Goal: Information Seeking & Learning: Learn about a topic

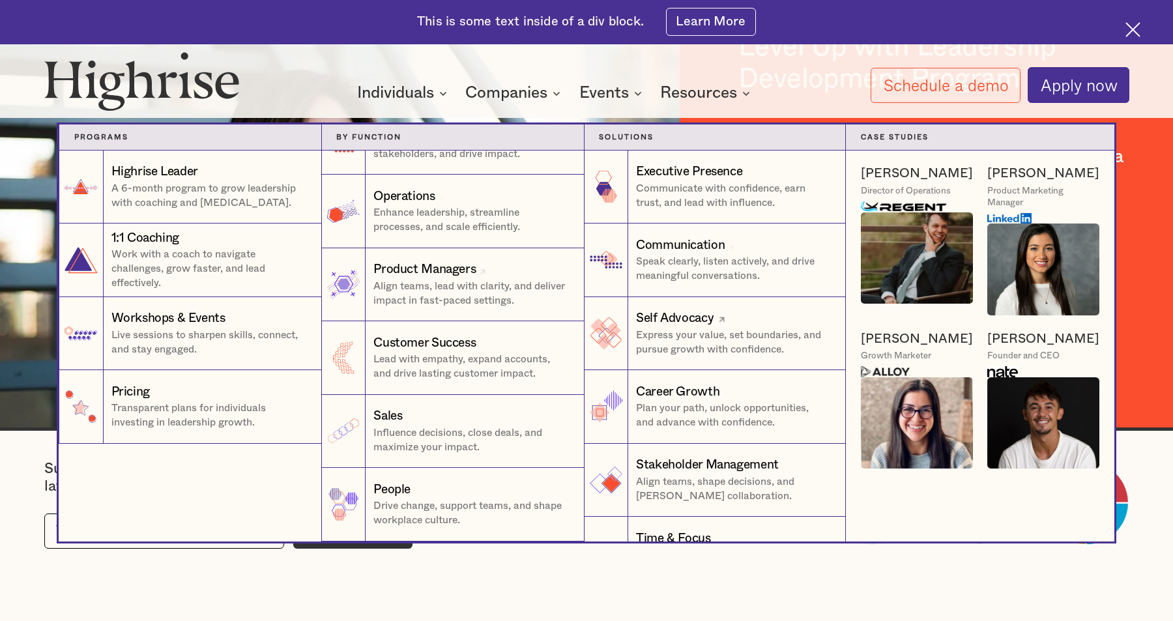
scroll to position [49, 0]
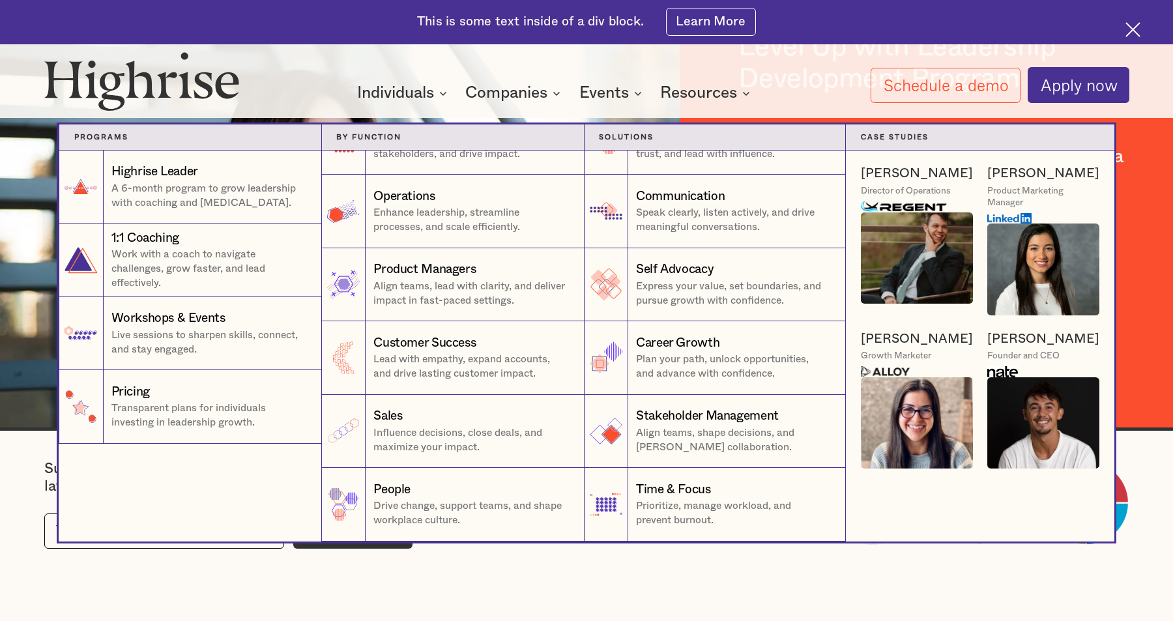
click at [893, 370] on img at bounding box center [885, 371] width 49 height 11
click at [897, 386] on img at bounding box center [917, 423] width 112 height 92
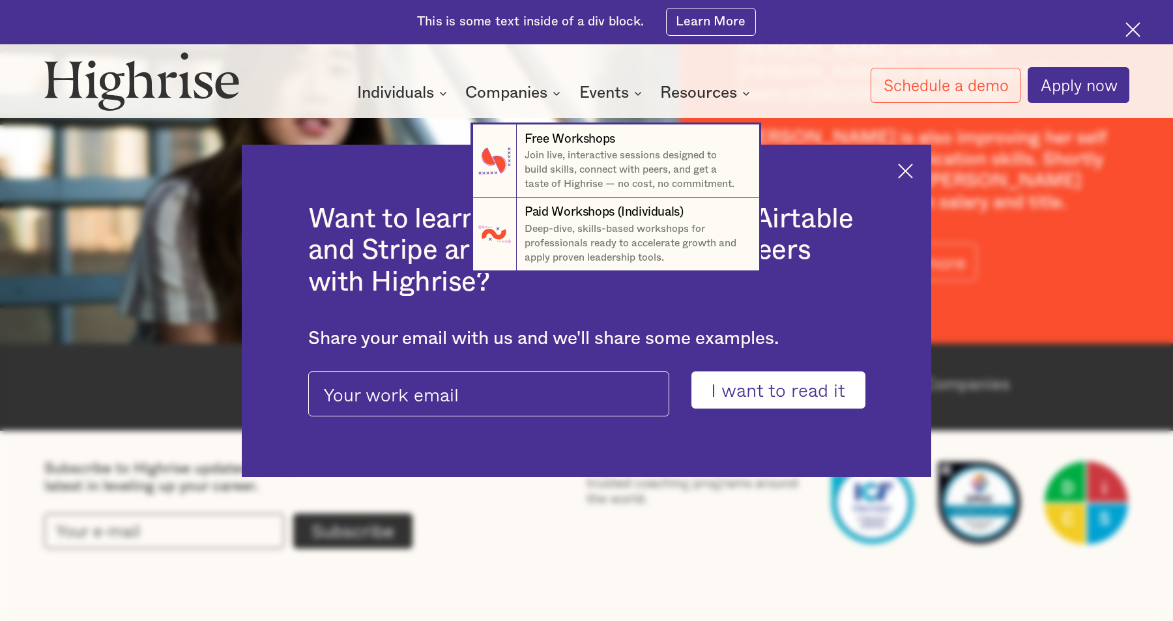
scroll to position [2508, 0]
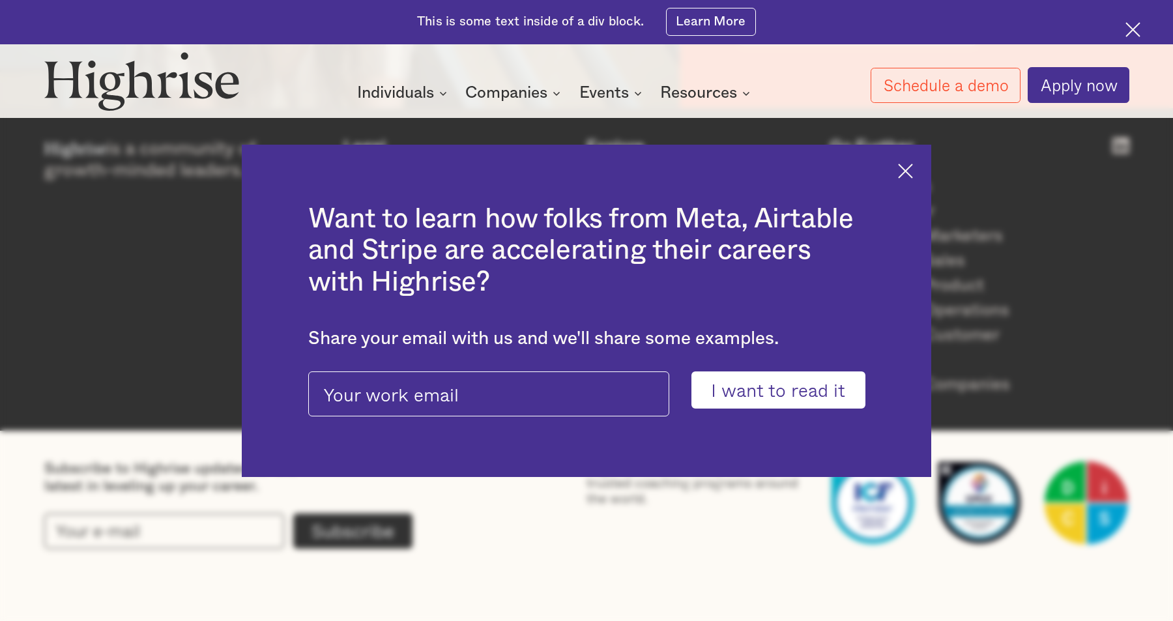
click at [905, 162] on div "Want to learn how folks from Meta, Airtable and Stripe are accelerating their c…" at bounding box center [586, 311] width 689 height 332
click at [904, 174] on img at bounding box center [905, 171] width 15 height 15
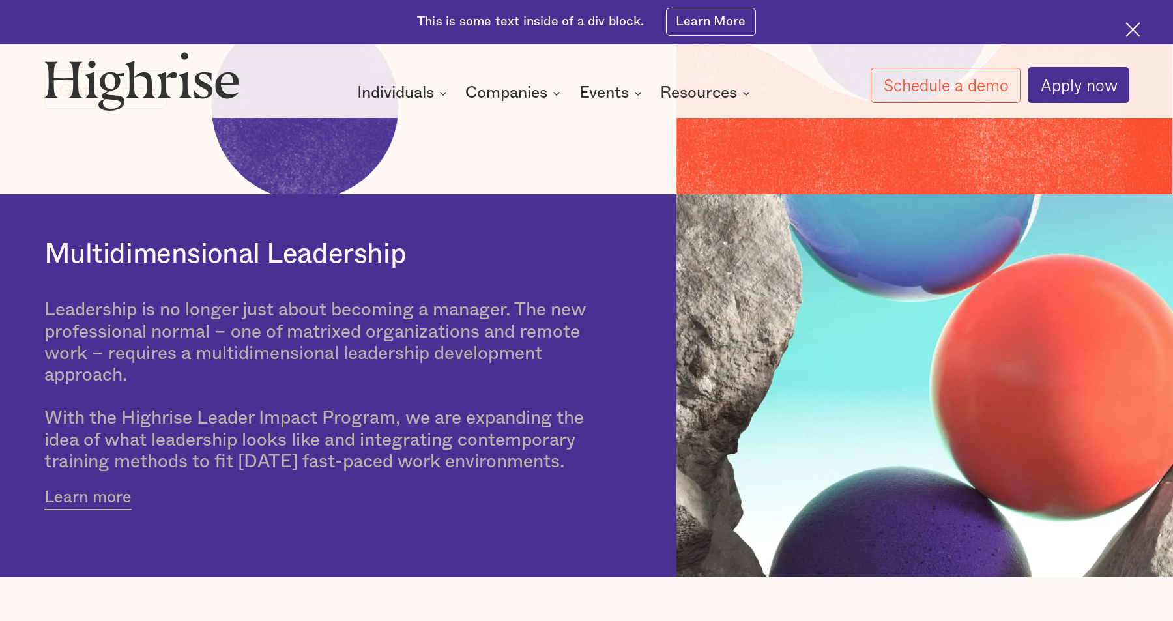
scroll to position [0, 0]
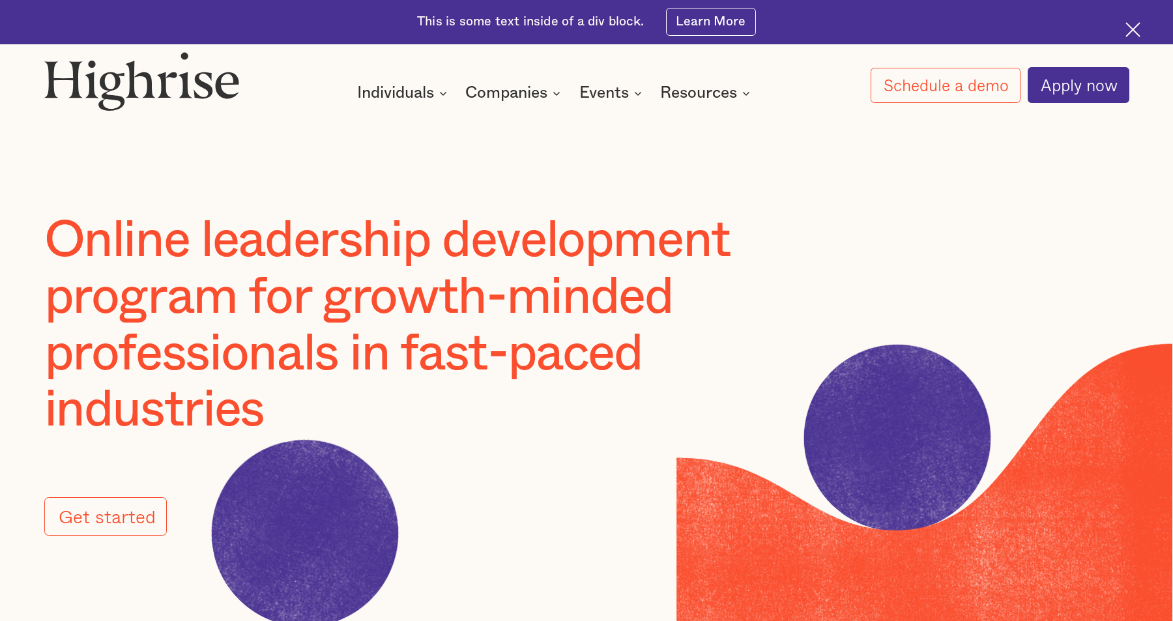
click at [129, 83] on img at bounding box center [142, 80] width 196 height 59
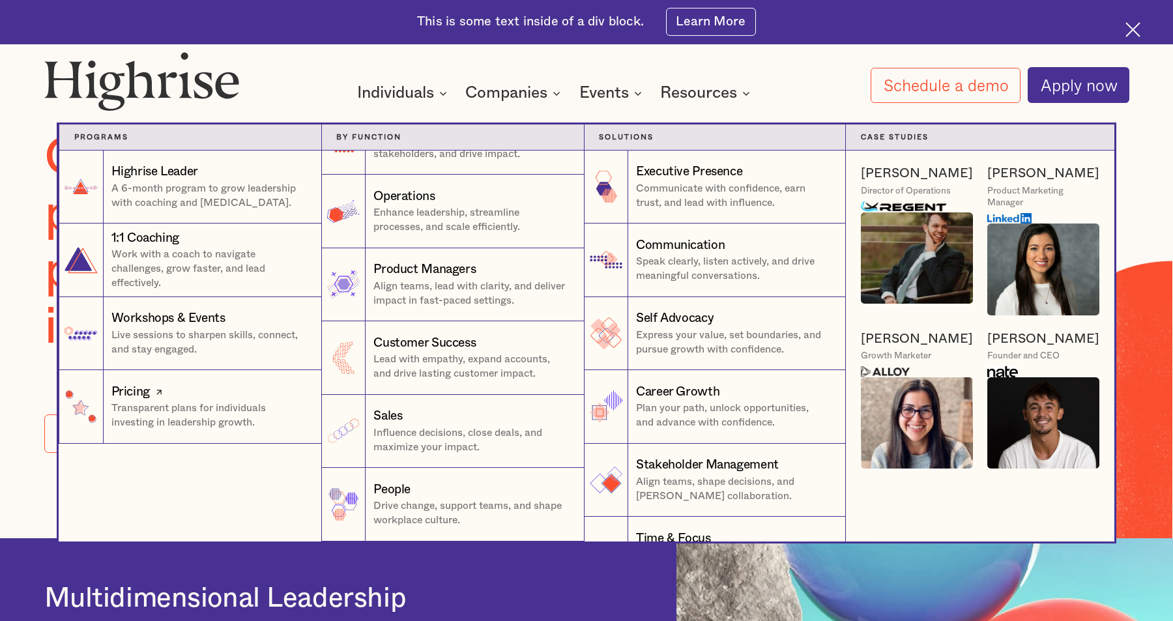
scroll to position [80, 0]
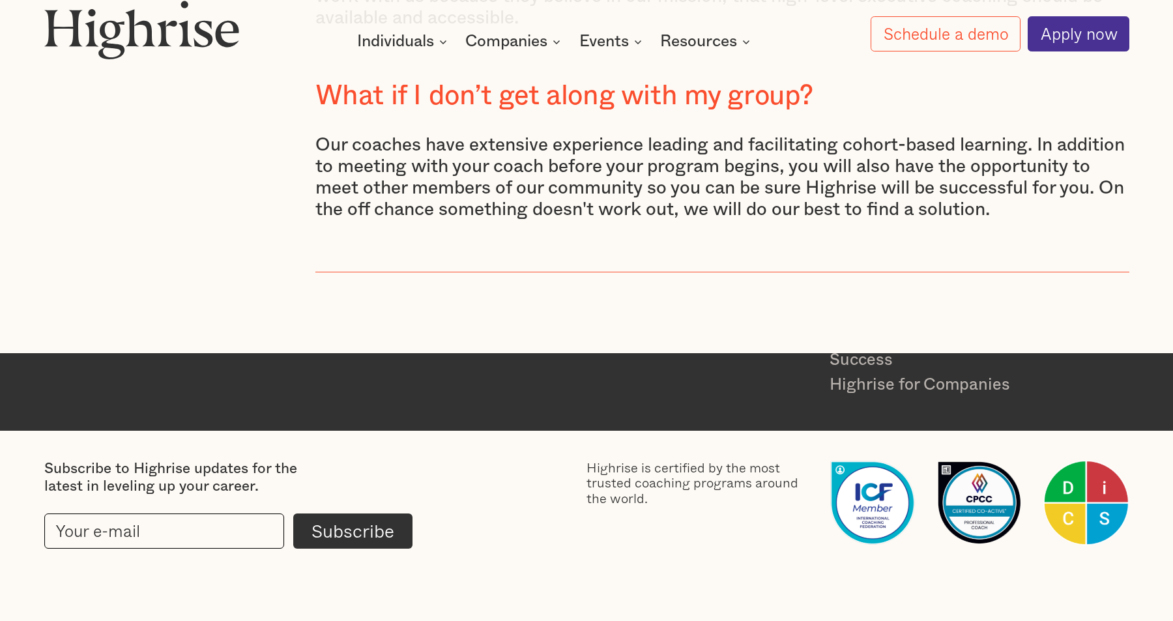
scroll to position [8307, 0]
